Goal: Information Seeking & Learning: Learn about a topic

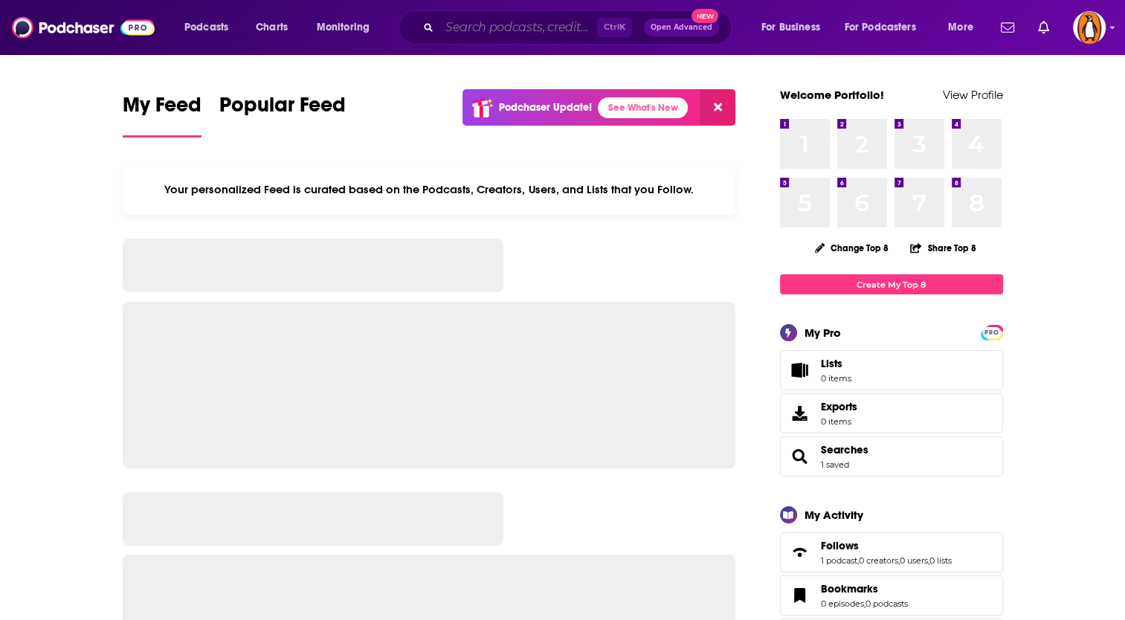
click at [500, 32] on input "Search podcasts, credits, & more..." at bounding box center [519, 28] width 158 height 24
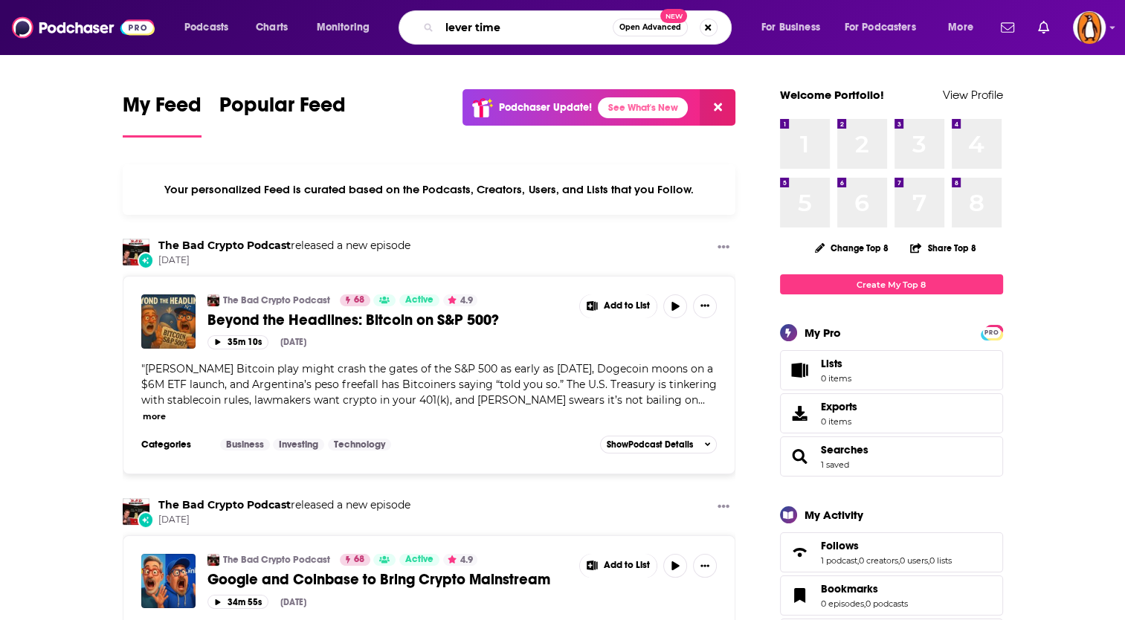
type input "lever time"
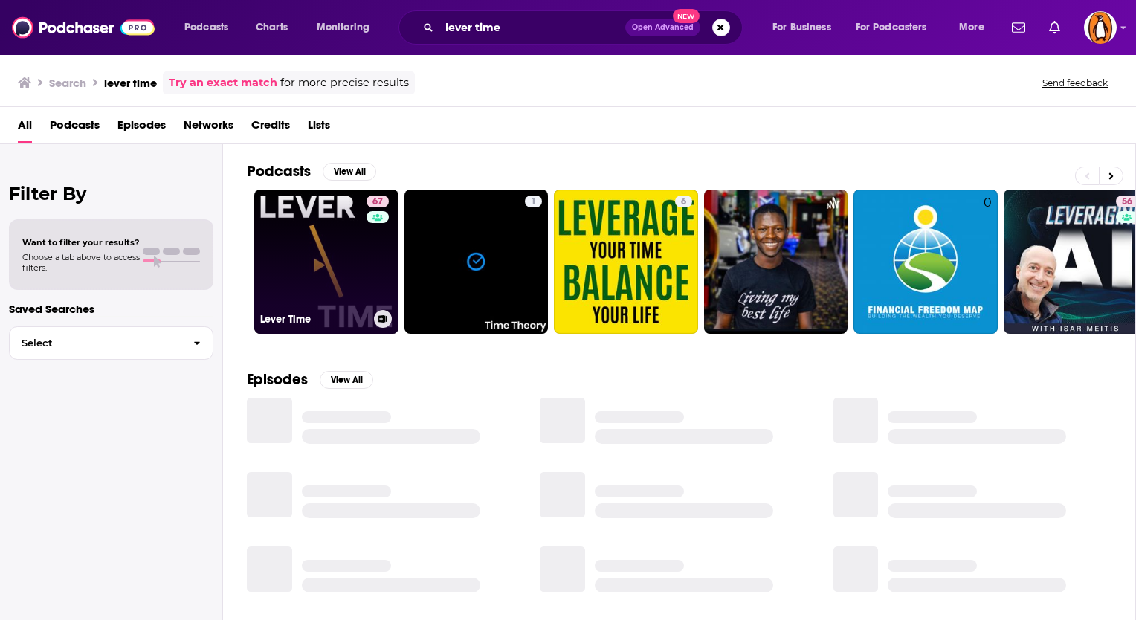
click at [319, 261] on link "67 Lever Time" at bounding box center [326, 262] width 144 height 144
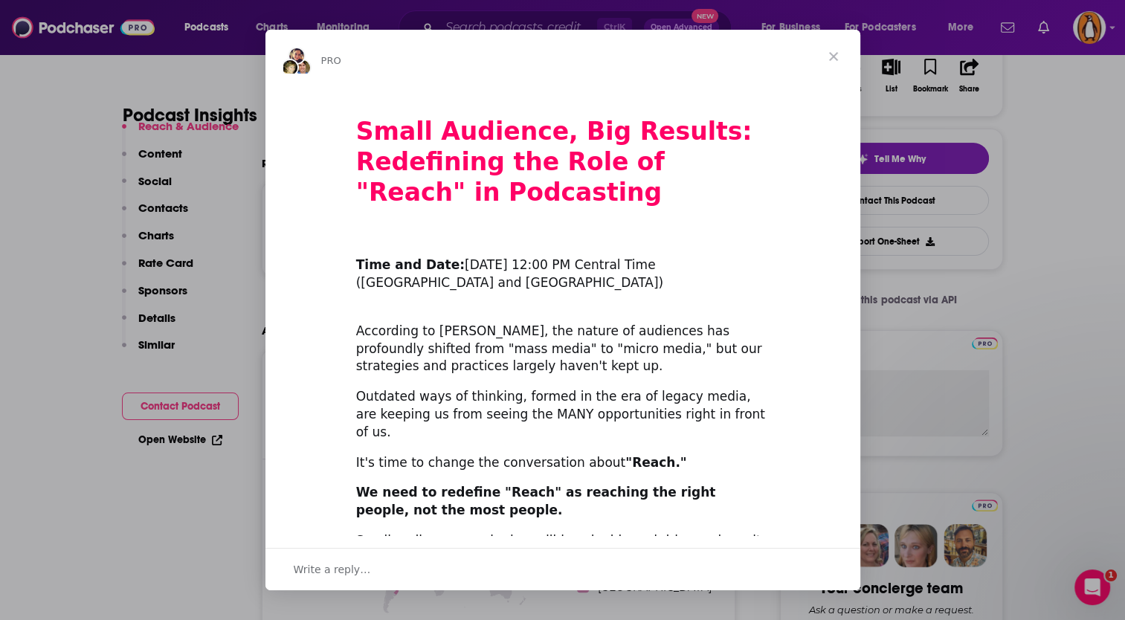
click at [835, 46] on span "Close" at bounding box center [834, 57] width 54 height 54
